Goal: Obtain resource: Download file/media

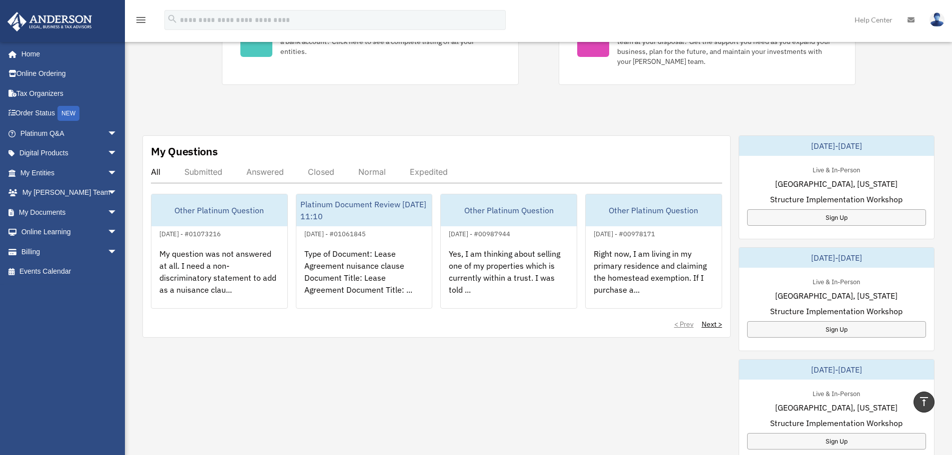
scroll to position [50, 0]
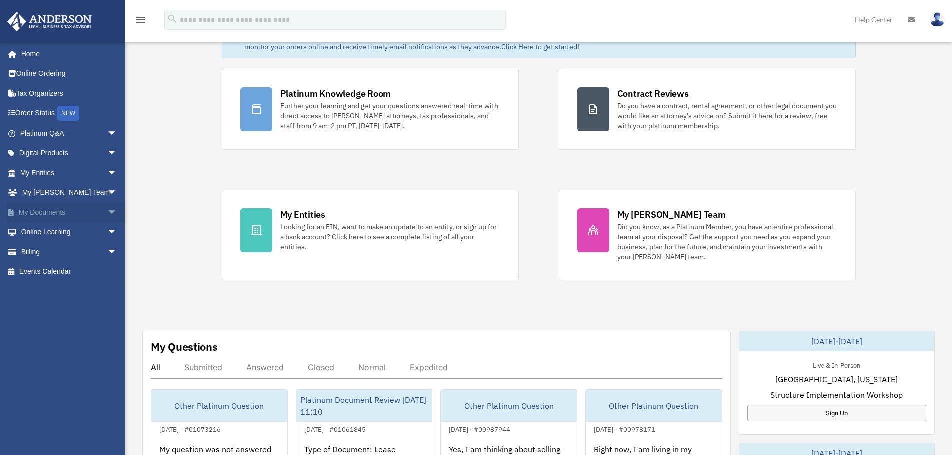
click at [107, 212] on span "arrow_drop_down" at bounding box center [117, 212] width 20 height 20
click at [62, 269] on link "Forms Library" at bounding box center [73, 272] width 118 height 20
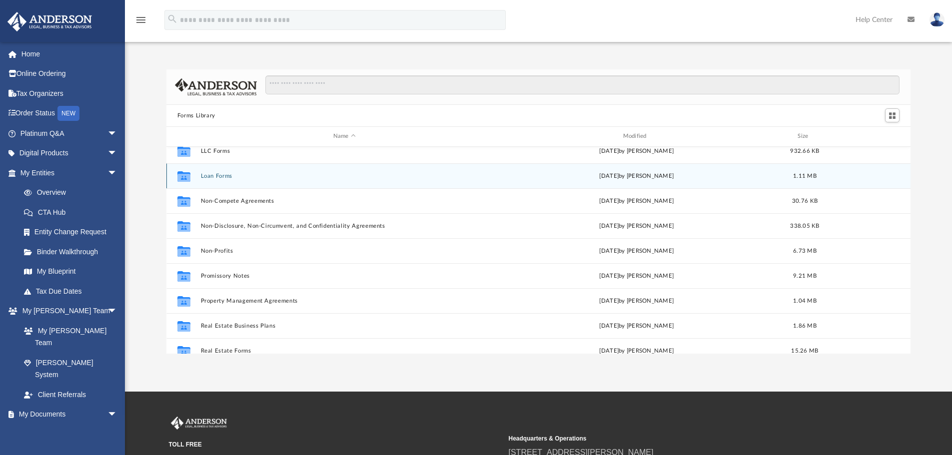
scroll to position [500, 0]
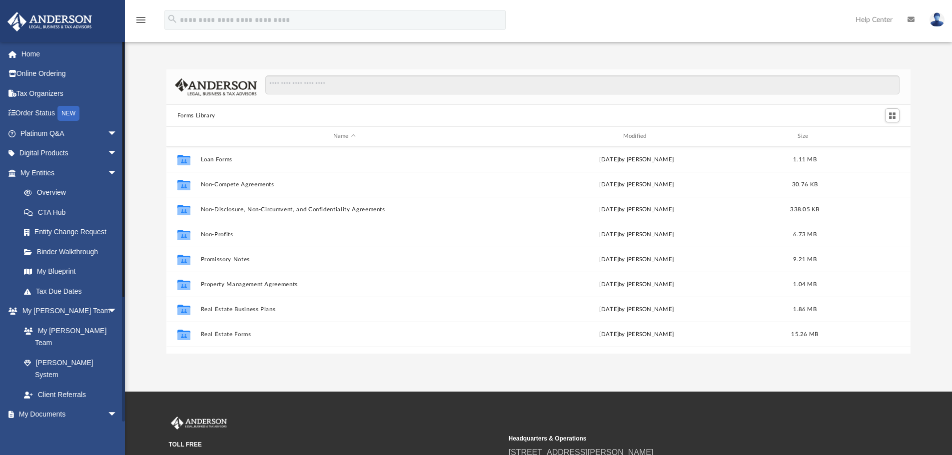
click at [38, 424] on link "Box" at bounding box center [73, 434] width 118 height 20
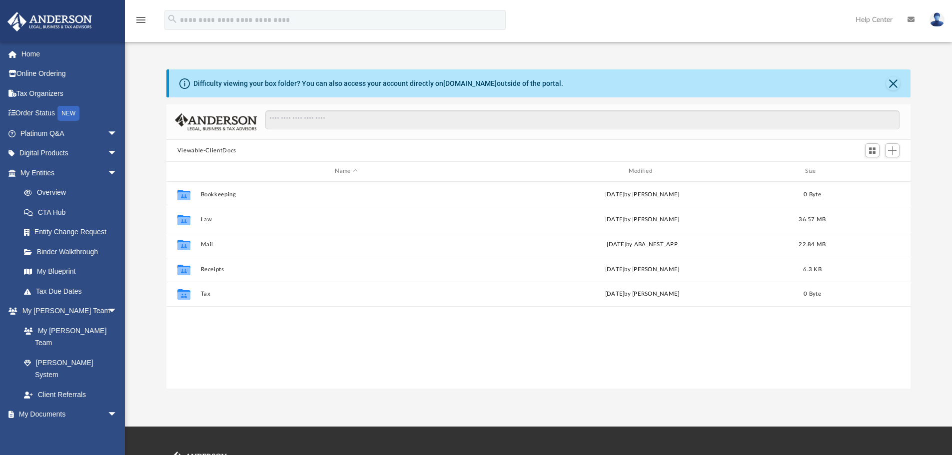
scroll to position [220, 737]
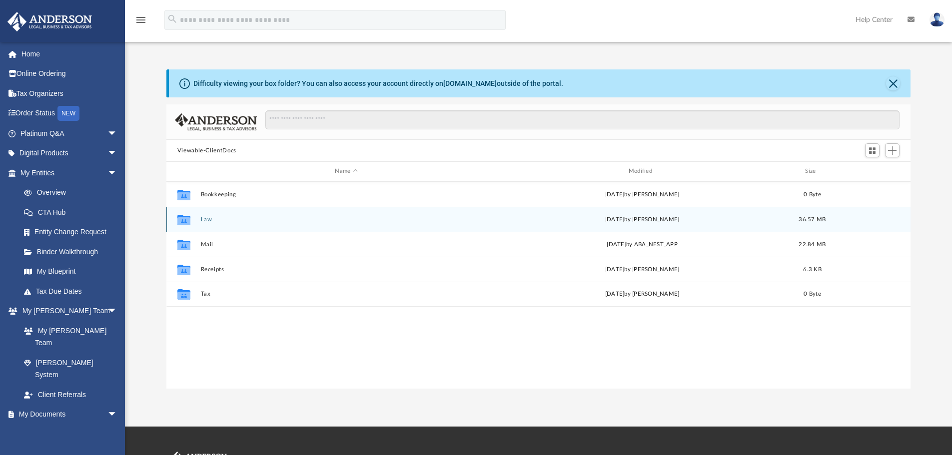
click at [223, 224] on div "Collaborated Folder Law [DATE] by [PERSON_NAME] 36.57 MB" at bounding box center [538, 219] width 745 height 25
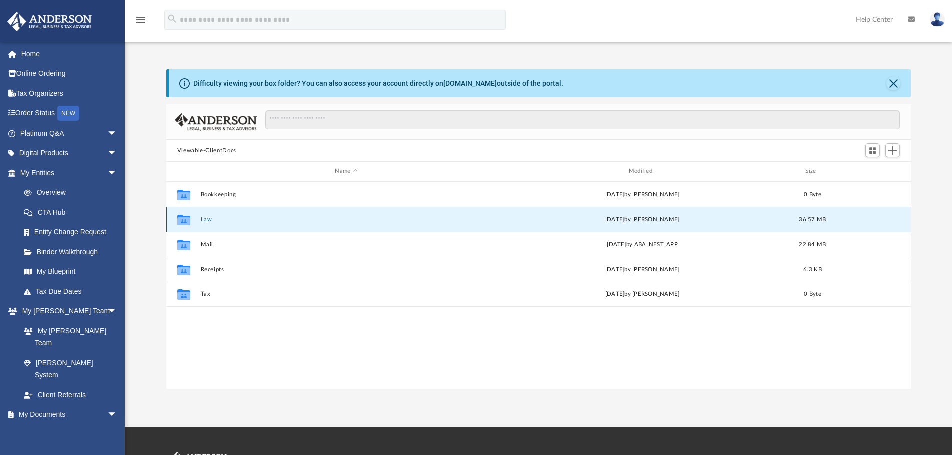
click at [206, 221] on button "Law" at bounding box center [345, 219] width 291 height 6
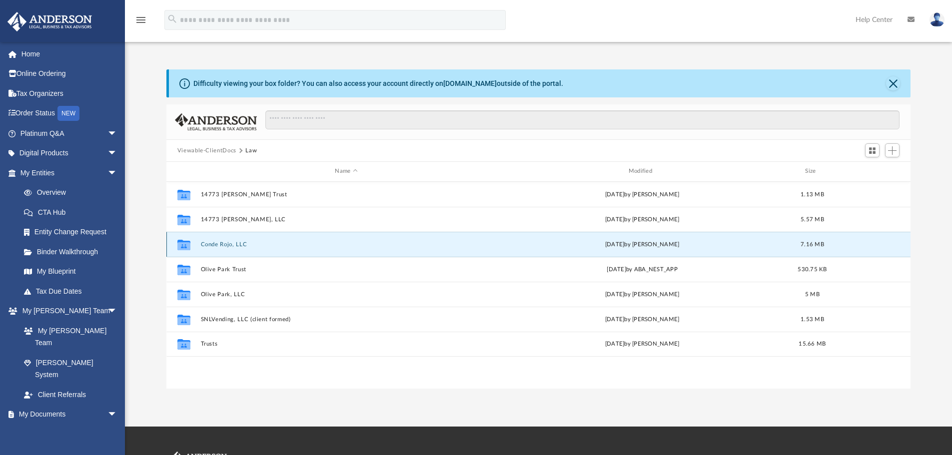
click at [232, 245] on button "Conde Rojo, LLC" at bounding box center [345, 244] width 291 height 6
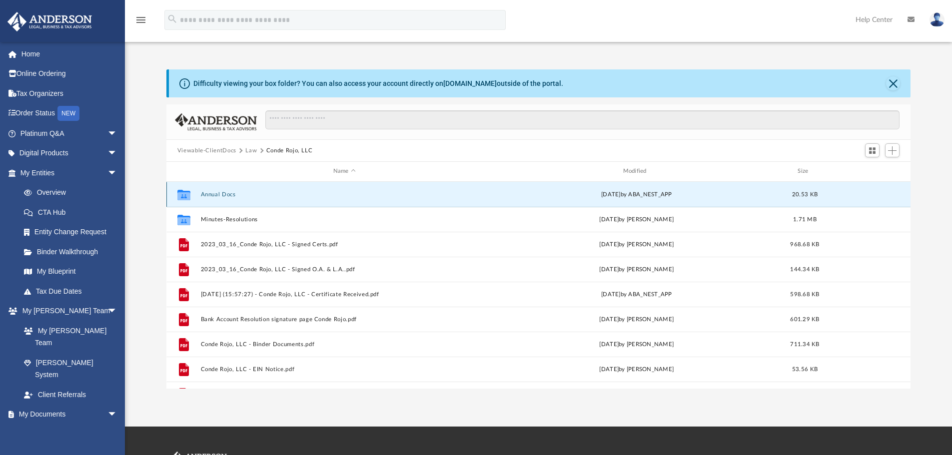
click at [223, 191] on button "Annual Docs" at bounding box center [344, 194] width 288 height 6
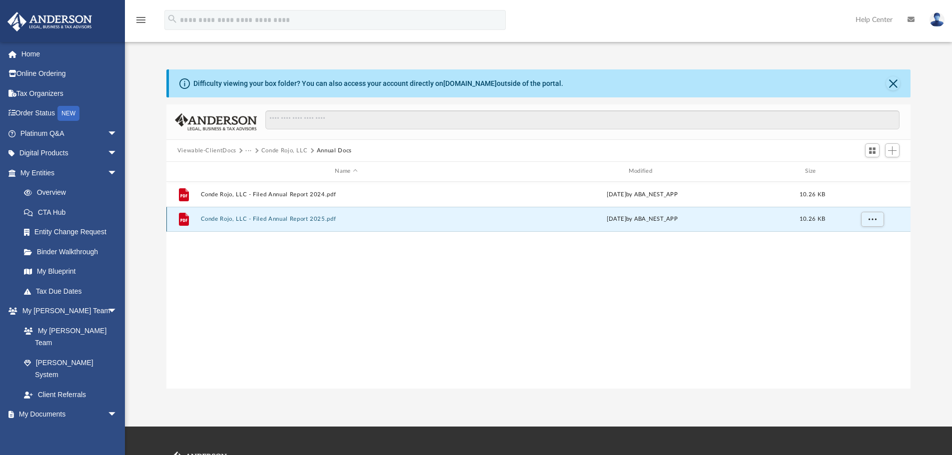
click at [242, 218] on button "Conde Rojo, LLC - Filed Annual Report 2025.pdf" at bounding box center [345, 219] width 291 height 6
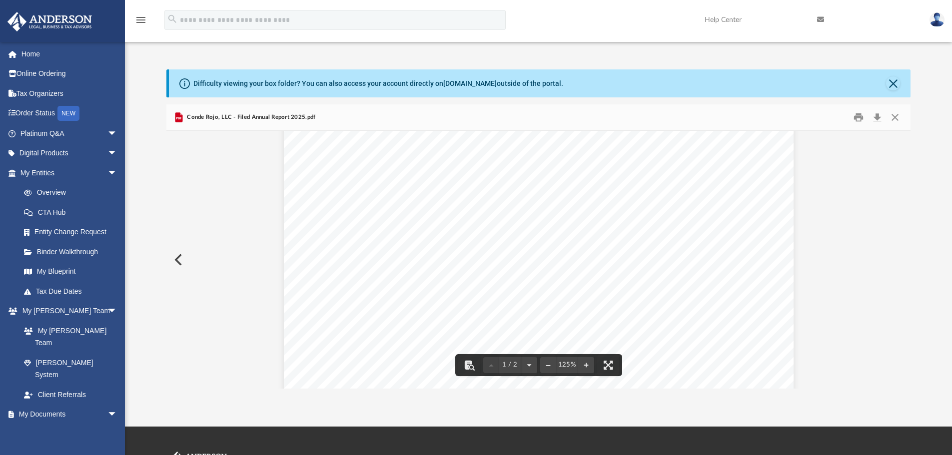
scroll to position [0, 0]
click at [900, 82] on div "Difficulty viewing your box folder? You can also access your account directly o…" at bounding box center [540, 83] width 742 height 28
click at [899, 82] on button "Close" at bounding box center [893, 83] width 14 height 14
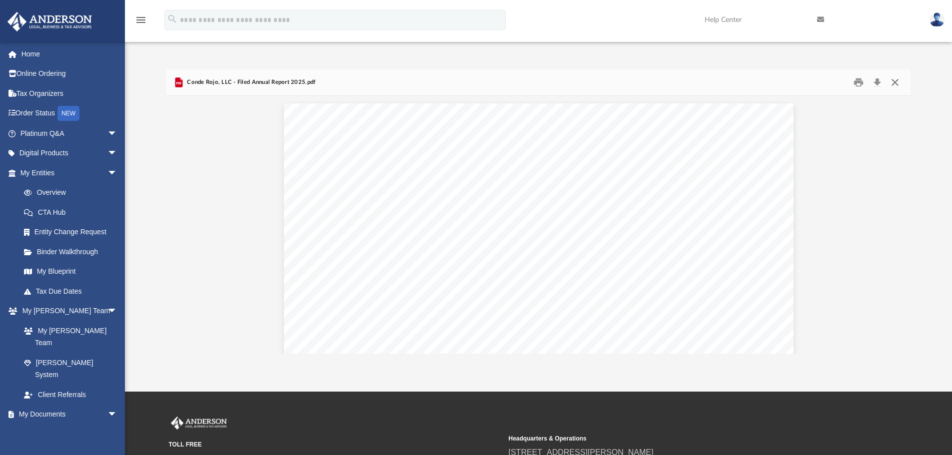
click at [894, 81] on button "Close" at bounding box center [895, 82] width 18 height 15
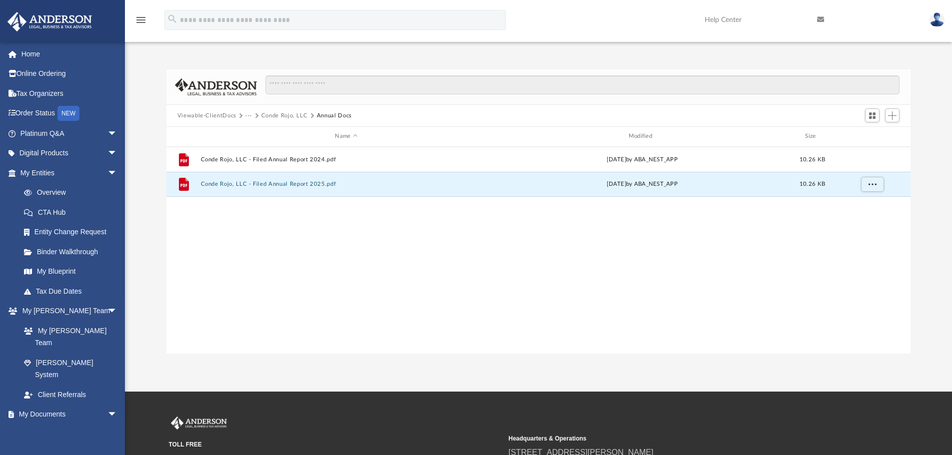
click at [278, 114] on button "Conde Rojo, LLC" at bounding box center [284, 115] width 46 height 9
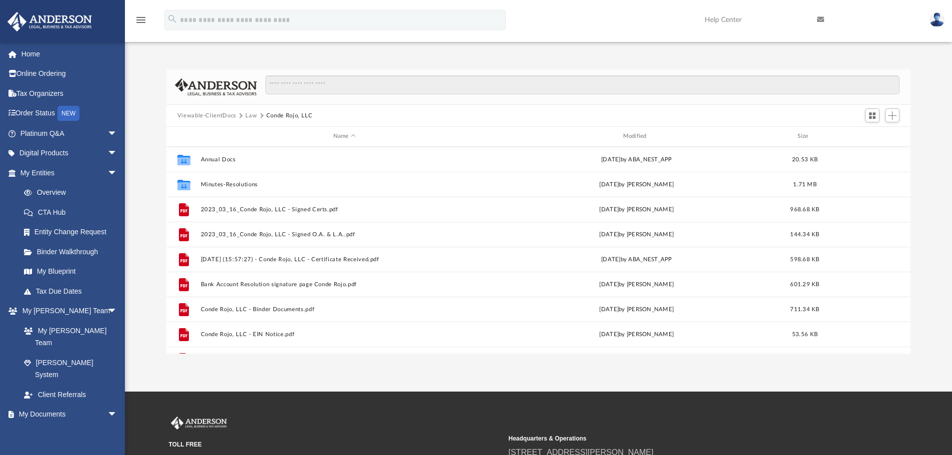
click at [248, 115] on button "Law" at bounding box center [250, 115] width 11 height 9
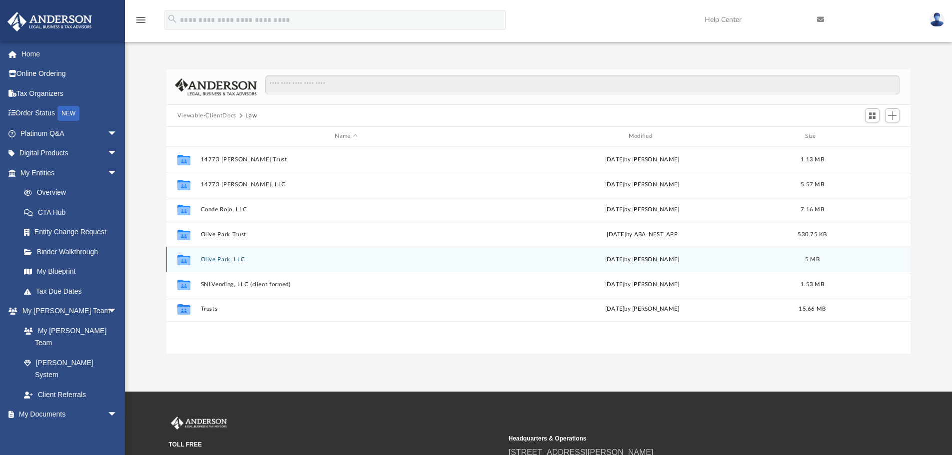
click at [228, 260] on button "Olive Park, LLC" at bounding box center [345, 259] width 291 height 6
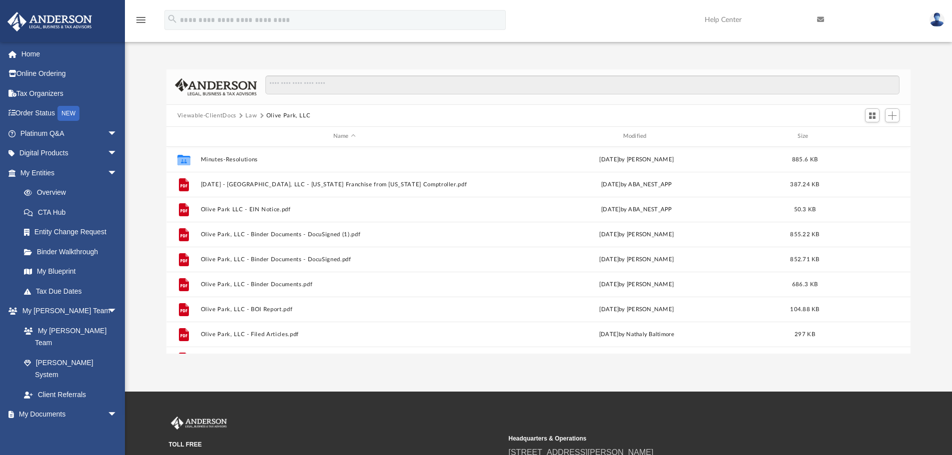
click at [249, 115] on button "Law" at bounding box center [250, 115] width 11 height 9
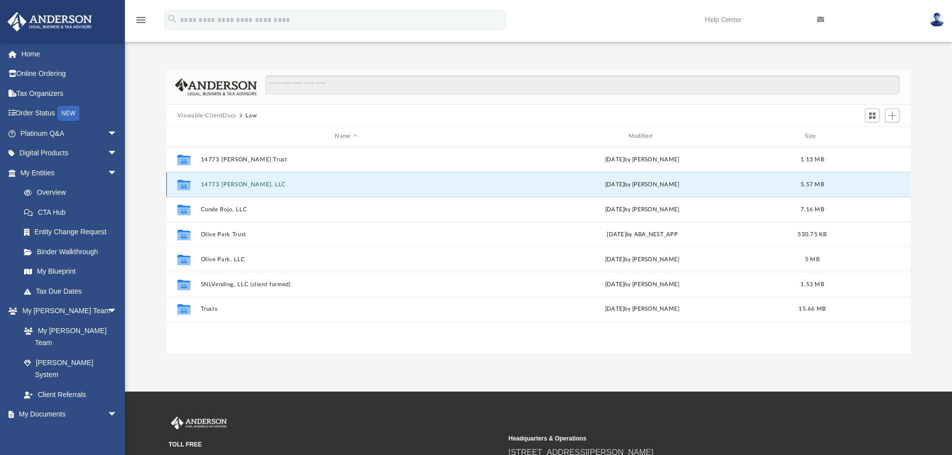
click at [237, 183] on button "14773 [PERSON_NAME], LLC" at bounding box center [345, 184] width 291 height 6
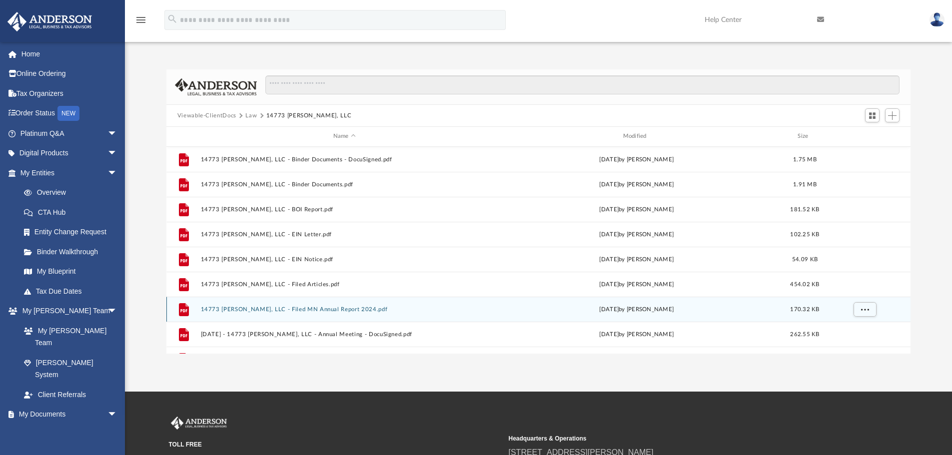
click at [325, 308] on button "14773 [PERSON_NAME], LLC - Filed MN Annual Report 2024.pdf" at bounding box center [344, 309] width 288 height 6
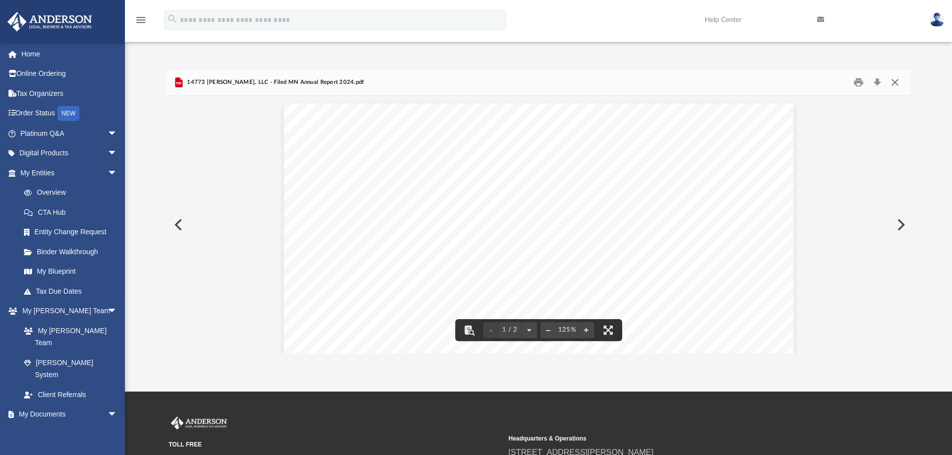
click at [896, 81] on button "Close" at bounding box center [895, 82] width 18 height 15
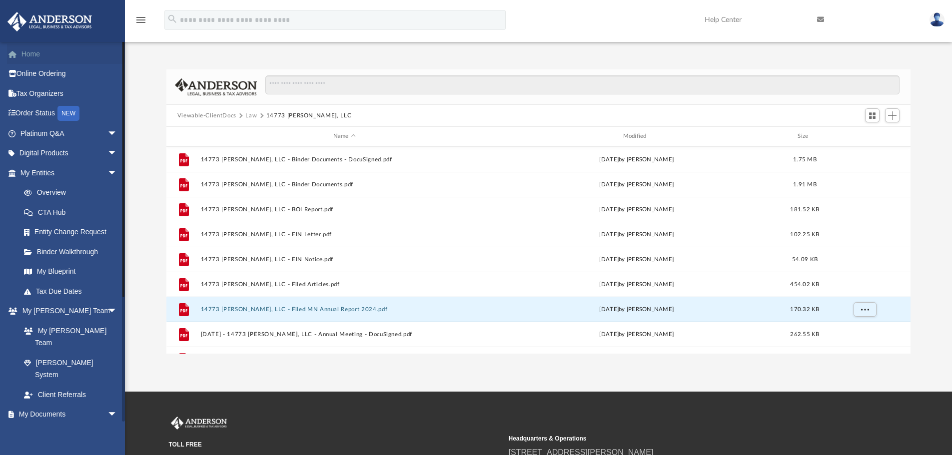
click at [36, 46] on link "Home" at bounding box center [69, 54] width 125 height 20
click at [941, 17] on img at bounding box center [937, 19] width 15 height 14
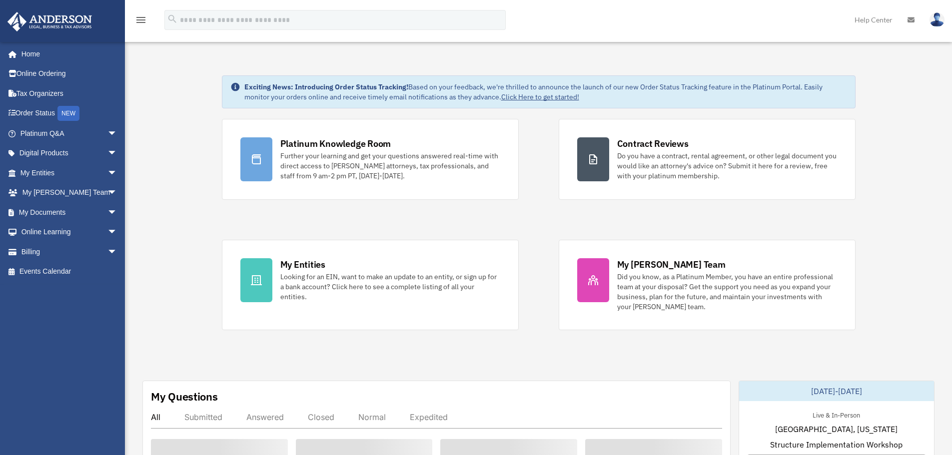
click at [939, 18] on img at bounding box center [937, 19] width 15 height 14
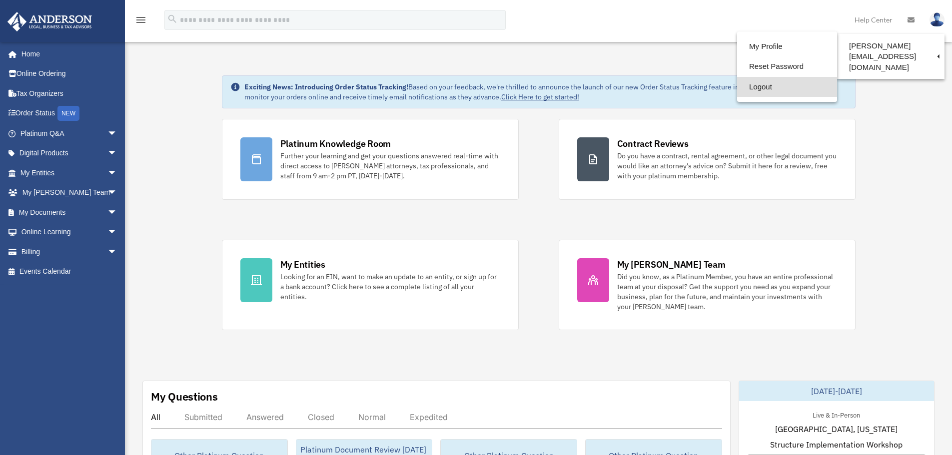
click at [742, 93] on link "Logout" at bounding box center [787, 87] width 100 height 20
